Goal: Information Seeking & Learning: Learn about a topic

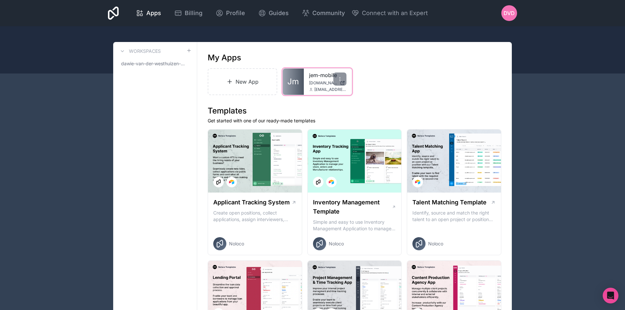
click at [306, 74] on div "jem-mobile jem-mobile.noloco.co dawie@jemhr.com" at bounding box center [328, 82] width 48 height 26
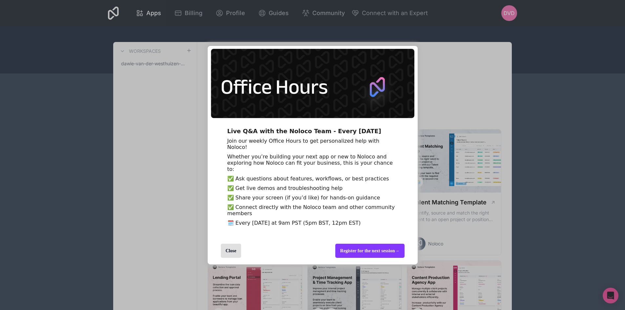
click at [232, 258] on div "Close" at bounding box center [231, 251] width 21 height 14
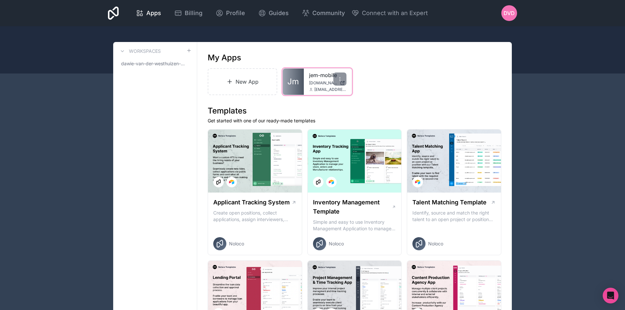
click at [328, 76] on link "jem-mobile" at bounding box center [327, 75] width 37 height 8
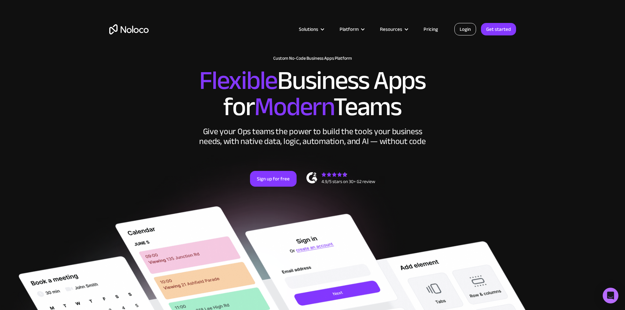
click at [468, 31] on link "Login" at bounding box center [466, 29] width 22 height 12
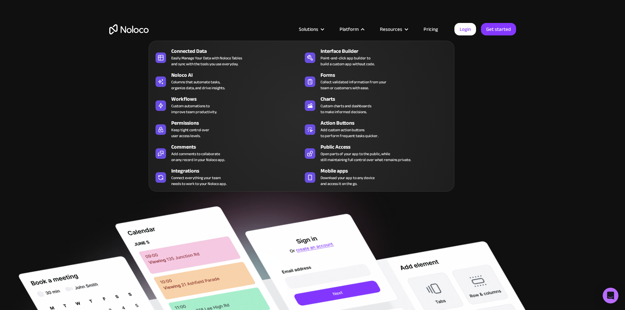
click at [359, 29] on div "Platform" at bounding box center [349, 29] width 19 height 9
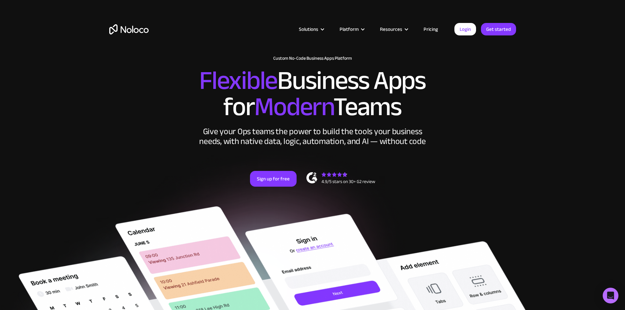
click at [428, 27] on link "Pricing" at bounding box center [430, 29] width 31 height 9
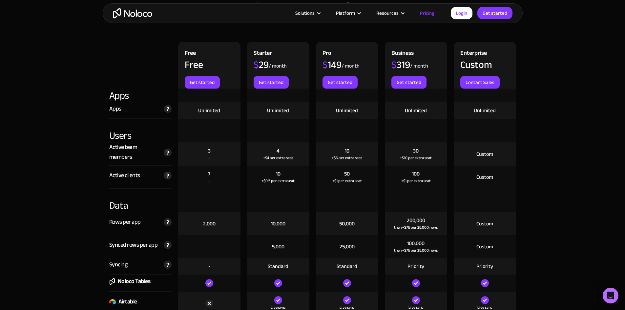
scroll to position [722, 0]
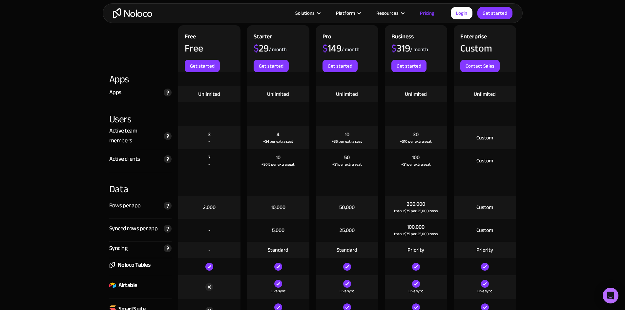
click at [353, 159] on div "50 +$1 per extra seat" at bounding box center [347, 160] width 62 height 23
click at [347, 158] on div "50" at bounding box center [347, 157] width 6 height 7
click at [347, 157] on div "50" at bounding box center [347, 157] width 6 height 7
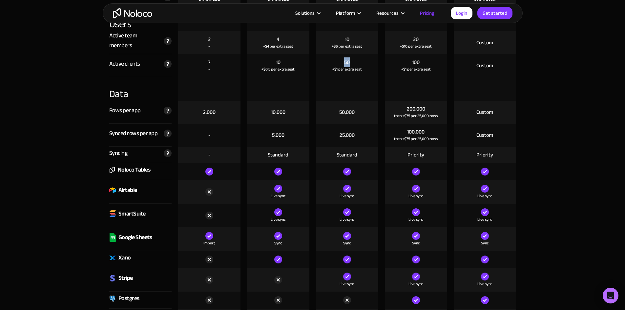
scroll to position [820, 0]
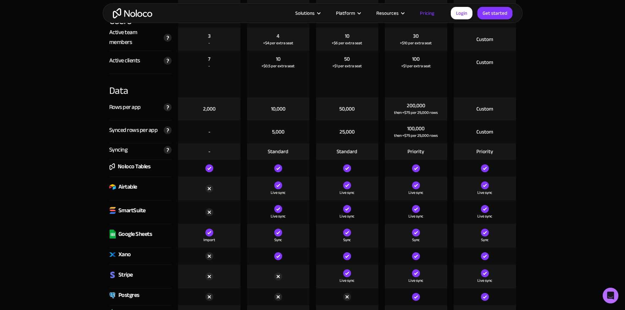
click at [348, 107] on div "50,000" at bounding box center [346, 108] width 15 height 7
click at [352, 131] on div "25,000" at bounding box center [347, 131] width 15 height 7
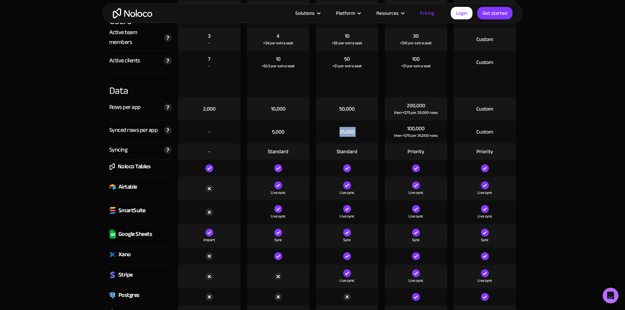
click at [352, 131] on div "25,000" at bounding box center [347, 131] width 15 height 7
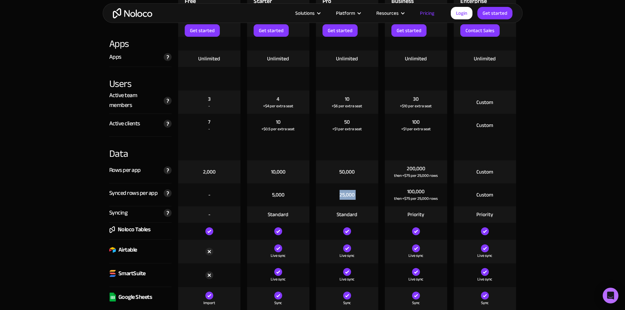
scroll to position [755, 0]
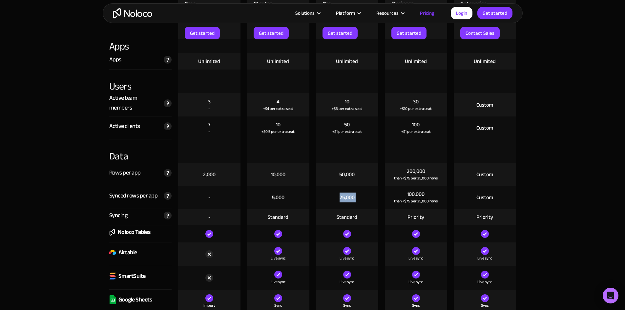
click at [408, 215] on div "Priority" at bounding box center [416, 217] width 17 height 7
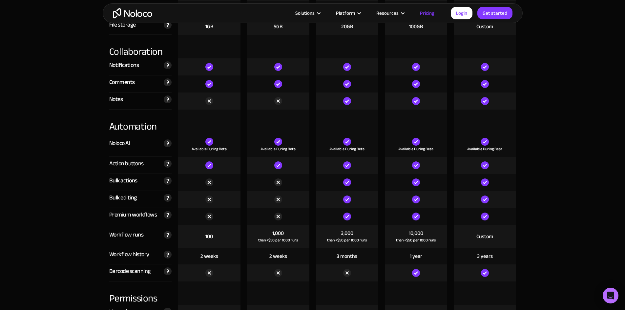
scroll to position [1214, 0]
